Goal: Task Accomplishment & Management: Manage account settings

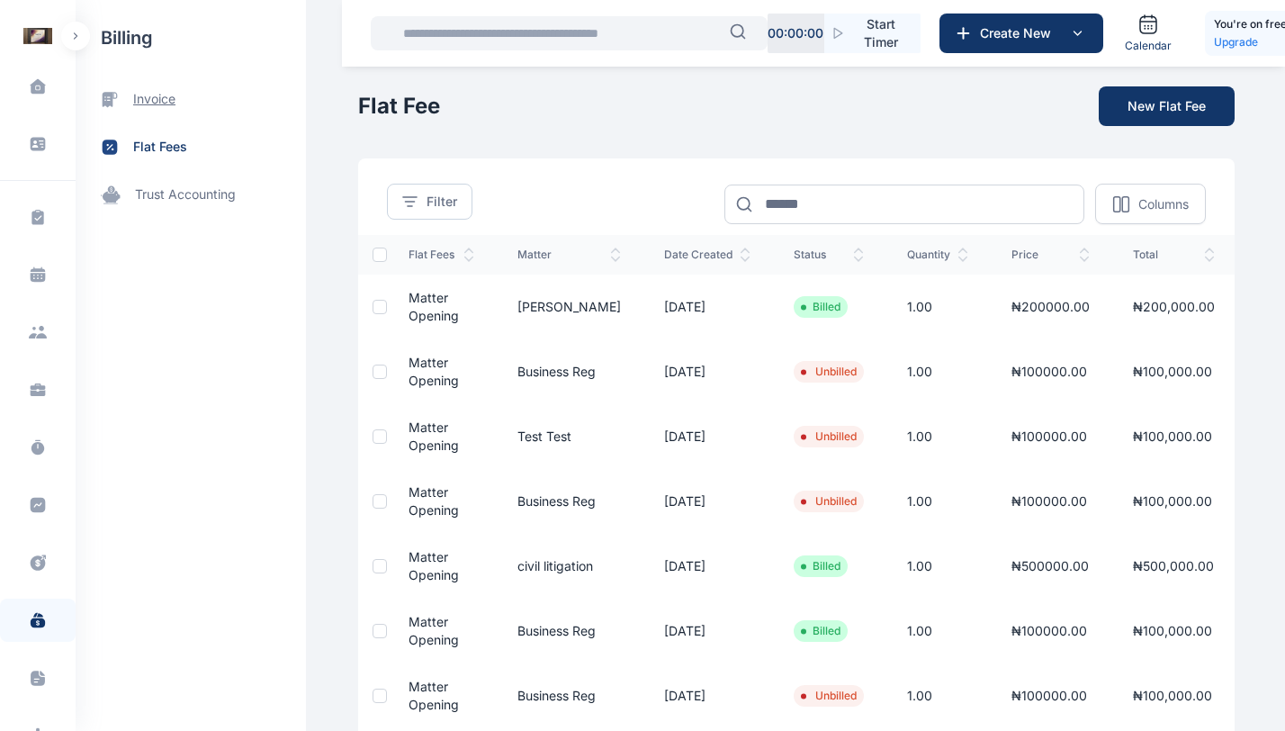
click at [140, 100] on span "invoice" at bounding box center [154, 99] width 42 height 19
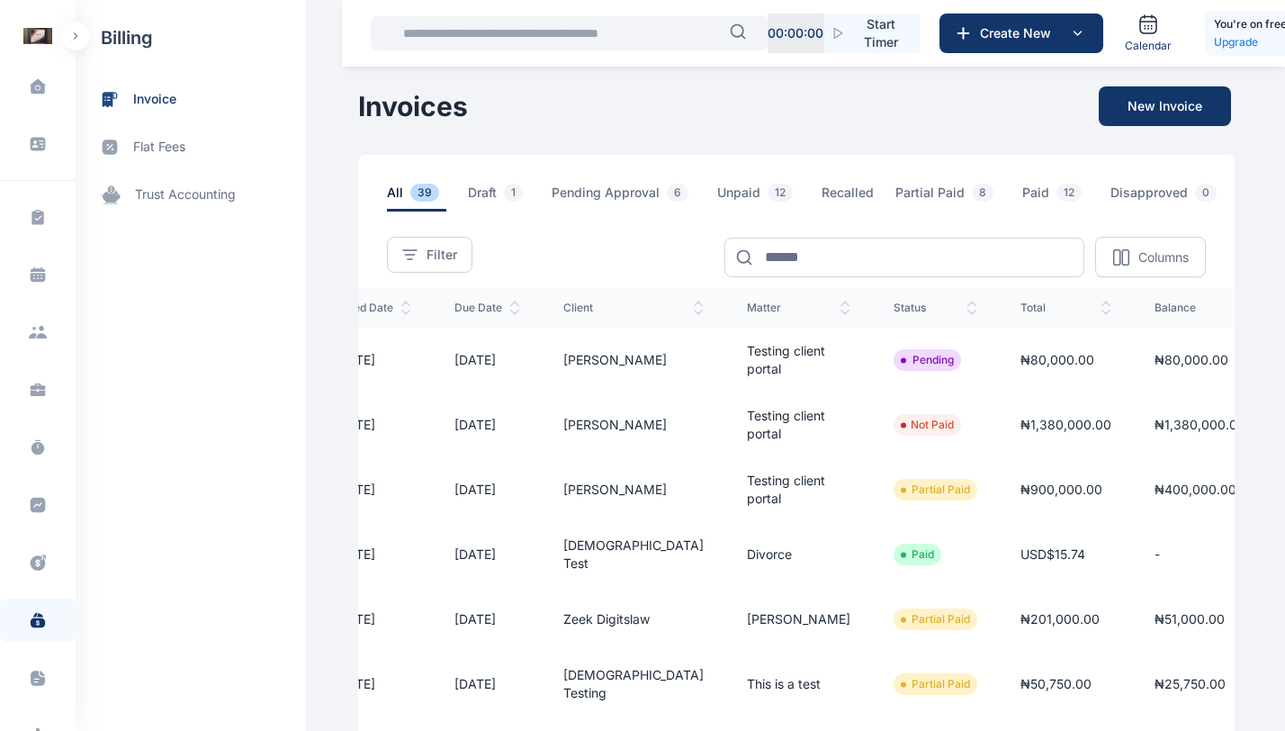
click at [1293, 365] on line "button" at bounding box center [1299, 365] width 13 height 0
click at [1148, 426] on div "Approve" at bounding box center [1238, 419] width 180 height 41
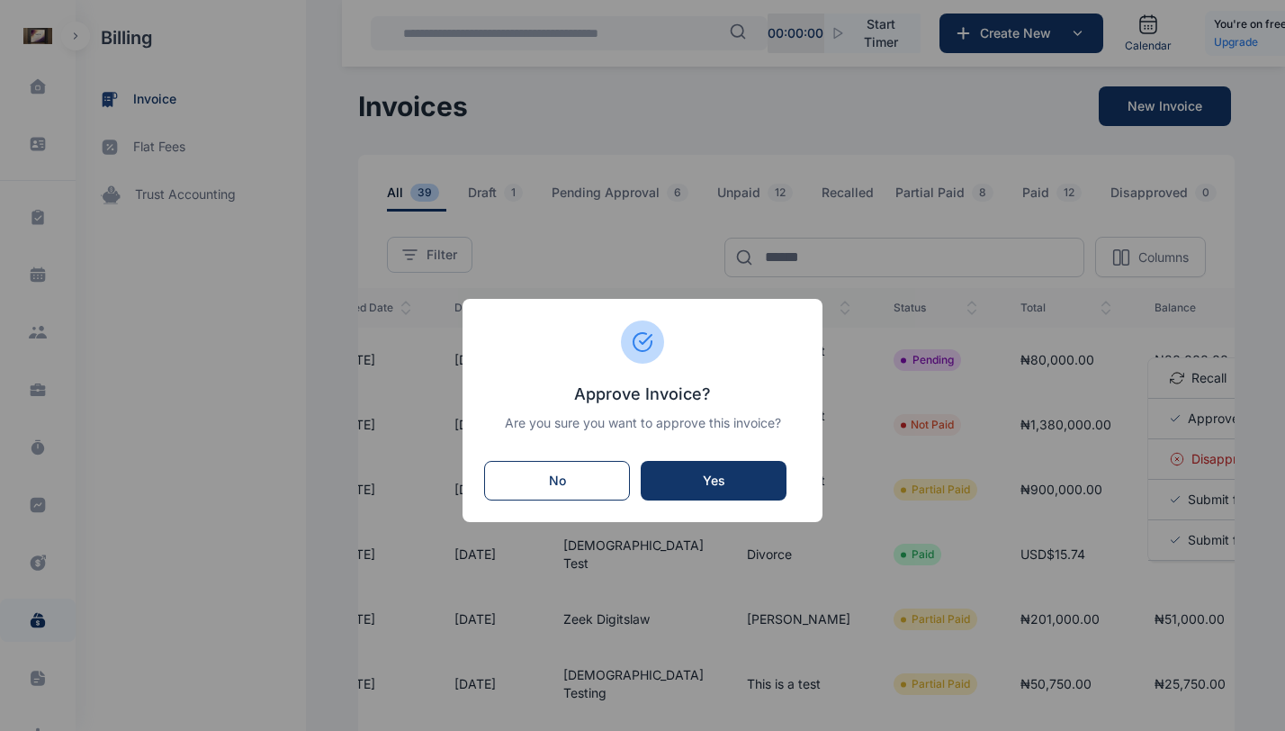
click at [749, 482] on div "Yes" at bounding box center [714, 481] width 110 height 18
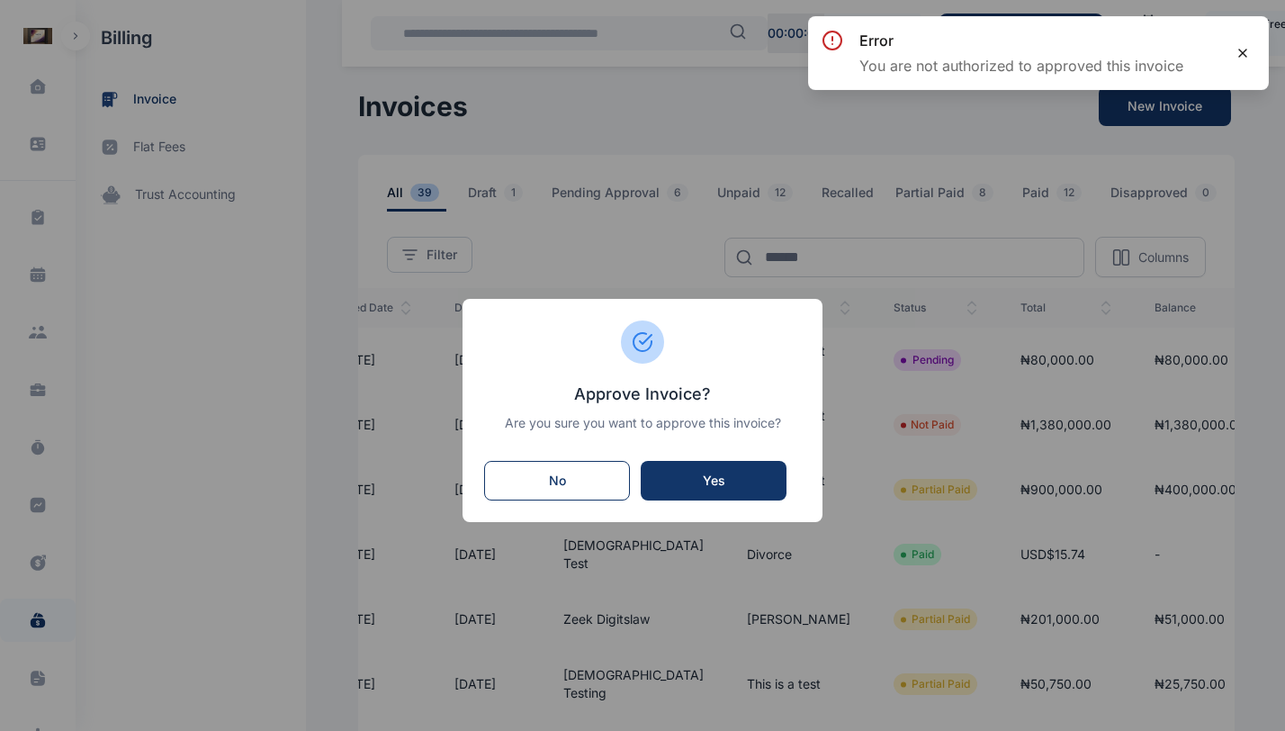
click at [1245, 56] on icon at bounding box center [1242, 53] width 7 height 7
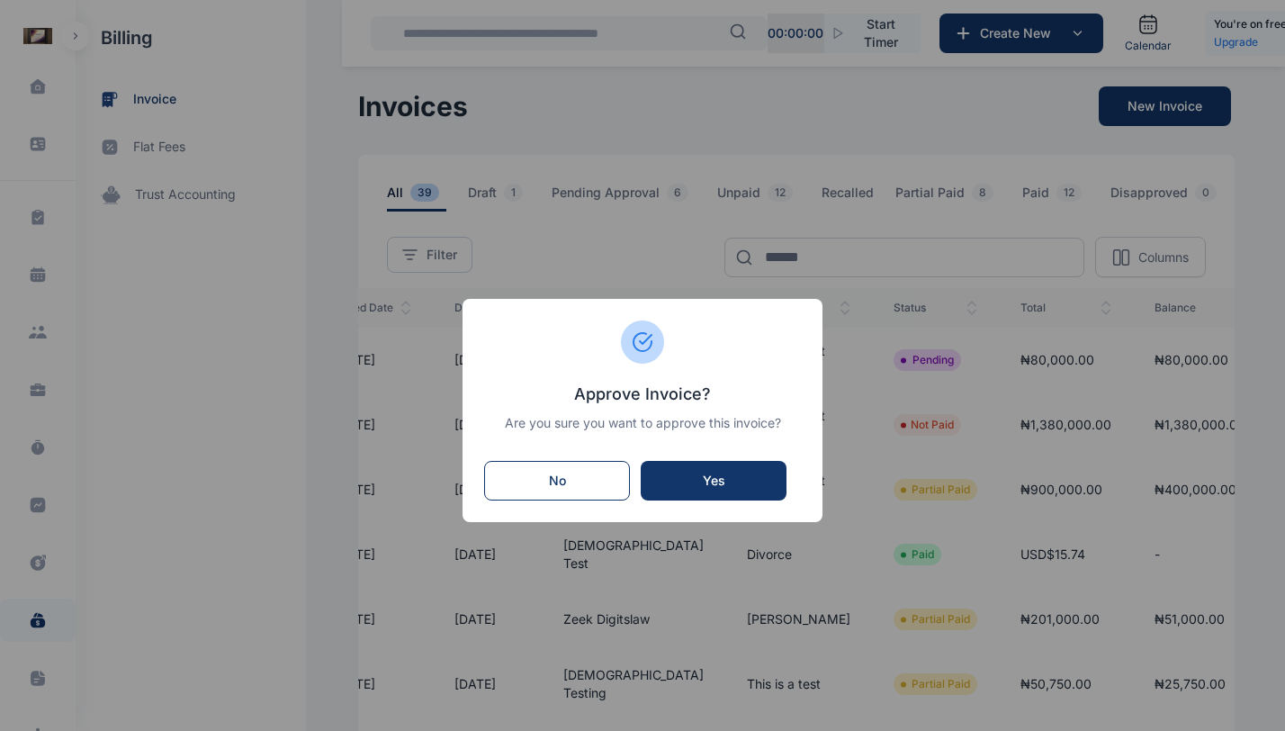
click at [581, 491] on button "No" at bounding box center [557, 481] width 146 height 40
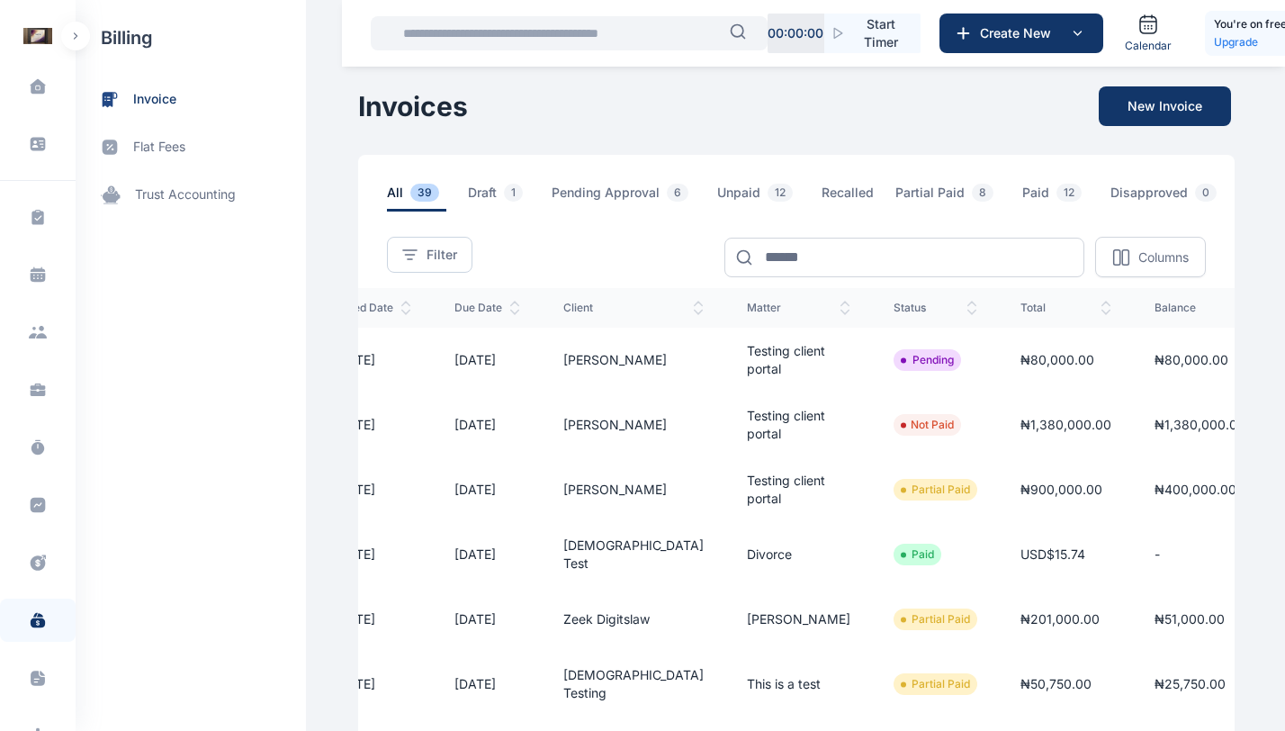
click at [1293, 357] on line "button" at bounding box center [1299, 357] width 13 height 0
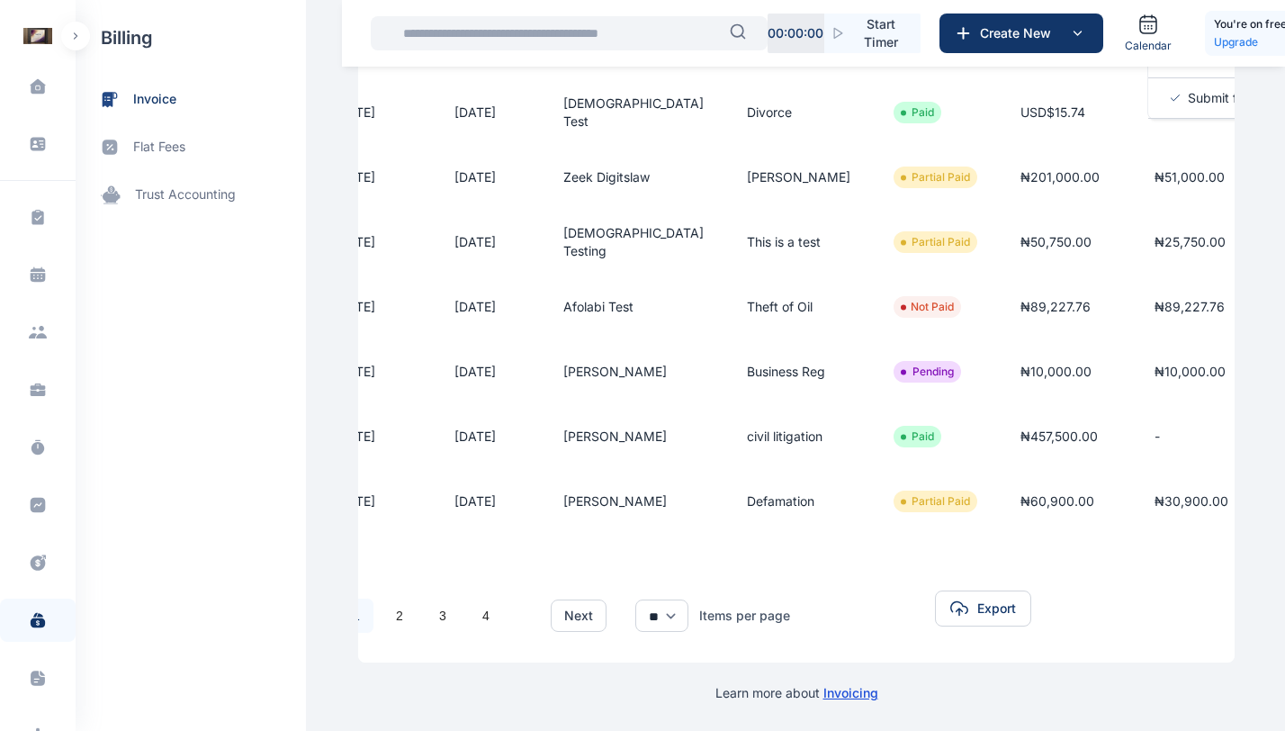
scroll to position [469, 0]
